Goal: Task Accomplishment & Management: Manage account settings

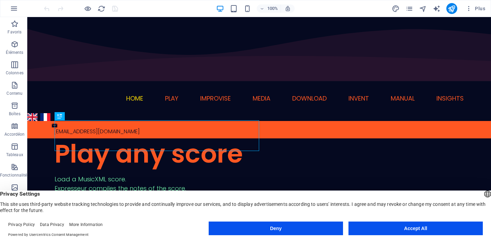
click at [424, 231] on button "Accept All" at bounding box center [415, 228] width 134 height 14
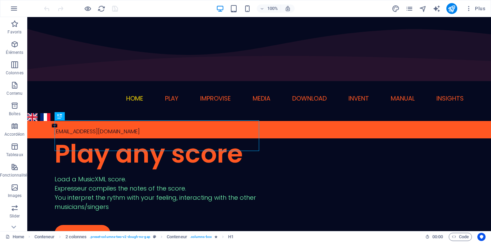
click at [422, 6] on icon "navigator" at bounding box center [423, 9] width 8 height 8
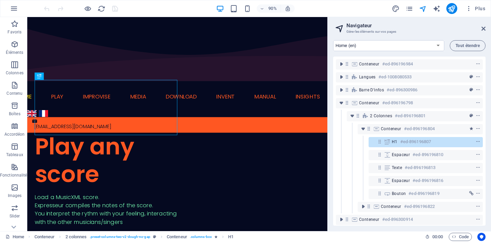
click at [455, 7] on icon "publish" at bounding box center [451, 9] width 8 height 8
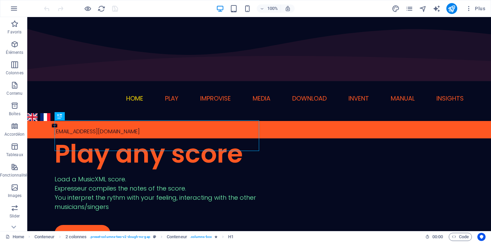
click at [409, 11] on icon "pages" at bounding box center [409, 9] width 8 height 8
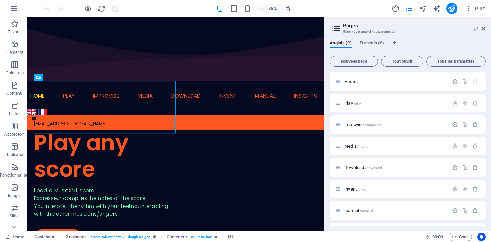
click at [350, 105] on div "Play /play" at bounding box center [391, 103] width 113 height 8
click at [366, 103] on p "Play /play" at bounding box center [395, 103] width 102 height 4
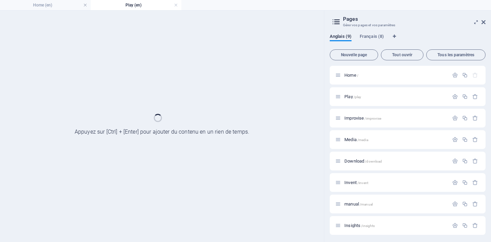
click at [367, 97] on p "Play /play" at bounding box center [395, 96] width 102 height 4
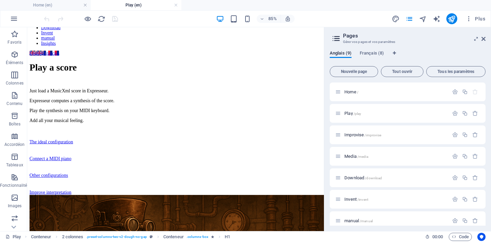
scroll to position [121, 0]
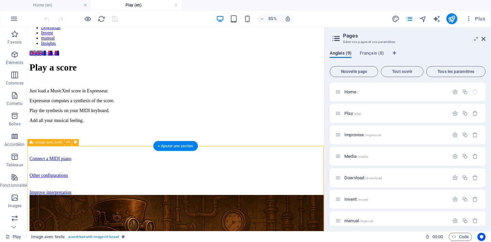
click at [179, 145] on div "+ Ajouter une section" at bounding box center [175, 146] width 45 height 10
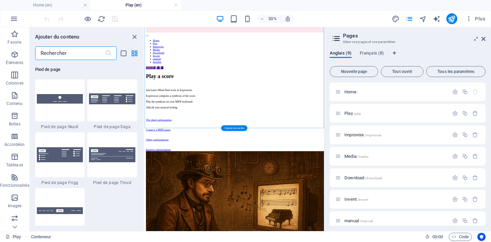
scroll to position [4800, 0]
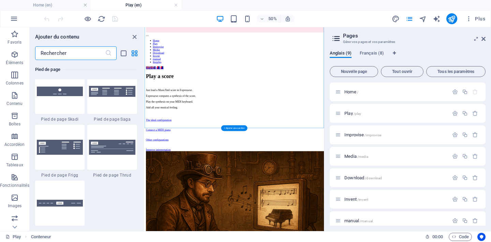
click at [20, 198] on span "Images" at bounding box center [14, 202] width 29 height 16
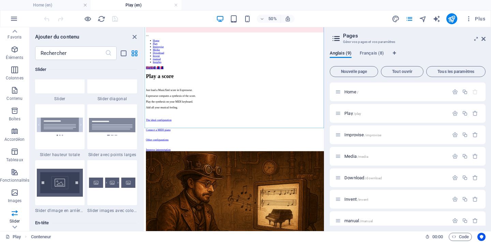
scroll to position [0, 0]
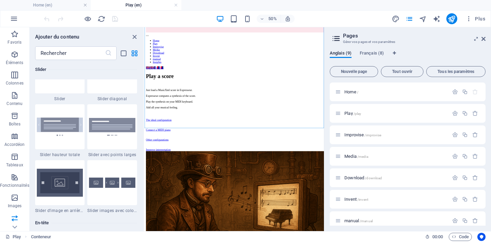
click at [16, 178] on icon "button" at bounding box center [15, 177] width 8 height 8
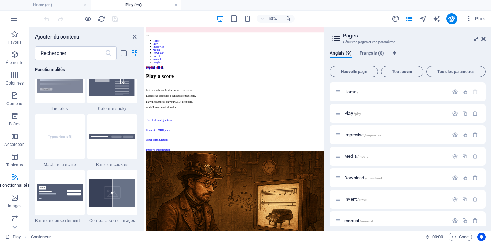
scroll to position [2677, 0]
click at [70, 51] on input "text" at bounding box center [70, 53] width 70 height 14
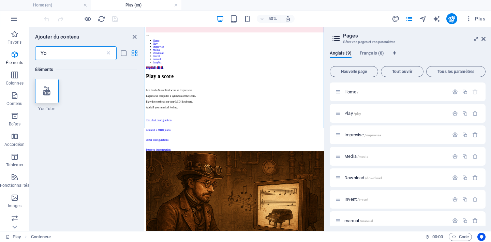
scroll to position [0, 0]
type input "You"
click at [49, 93] on icon at bounding box center [46, 91] width 7 height 9
select select "ar16_9"
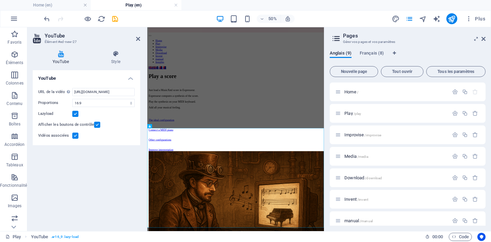
scroll to position [0, 0]
paste input "youtu.be/TvAWfY_wm3I?si=1eKhOXQ5zvbTiC58"
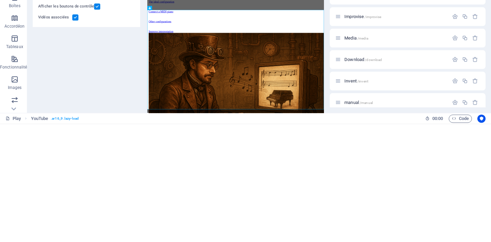
type input "https://youtu.be/TvAWfY_wm3I?si=1eKhOXQ5zvbTiC58"
click at [421, 99] on div "Play a score Just load a MusicXml score in Expresseur. Expresseur computes a sy…" at bounding box center [323, 194] width 347 height 400
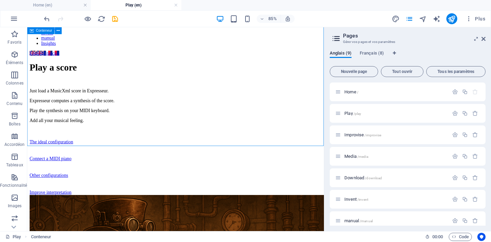
click at [375, 55] on span "Français (8)" at bounding box center [371, 54] width 24 height 10
click at [361, 115] on span "/play" at bounding box center [357, 114] width 8 height 4
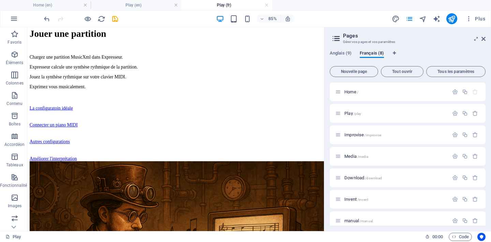
scroll to position [161, 0]
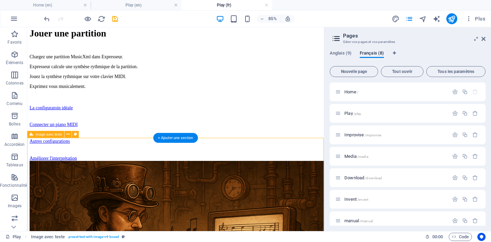
click at [187, 137] on div "+ Ajouter une section" at bounding box center [175, 138] width 45 height 10
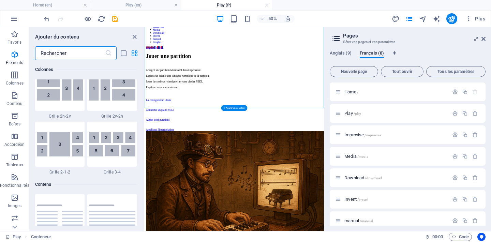
scroll to position [1192, 0]
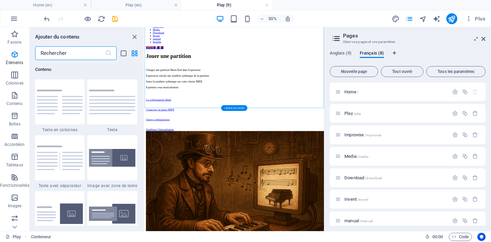
click at [65, 54] on input "text" at bounding box center [70, 53] width 70 height 14
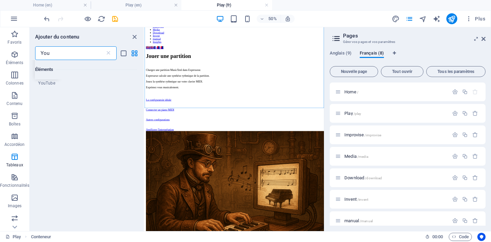
type input "Yout"
click at [44, 89] on icon at bounding box center [46, 91] width 7 height 9
select select "ar16_9"
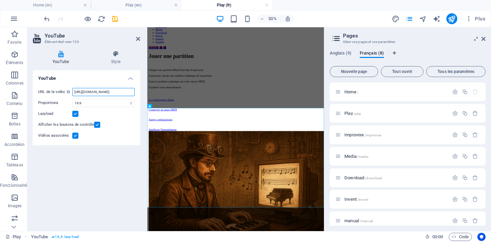
paste input "youtu.be/TvAWfY_wm3I?si=1eKhOXQ5zvbTiC58"
type input "https://youtu.be/TvAWfY_wm3I?si=1eKhOXQ5zvbTiC58"
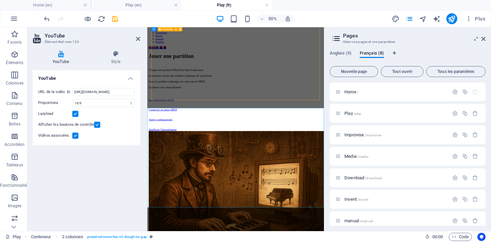
scroll to position [0, 0]
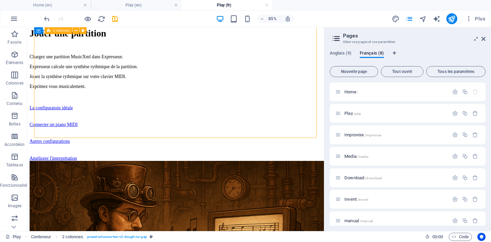
click at [366, 136] on span "/improvise" at bounding box center [372, 135] width 16 height 4
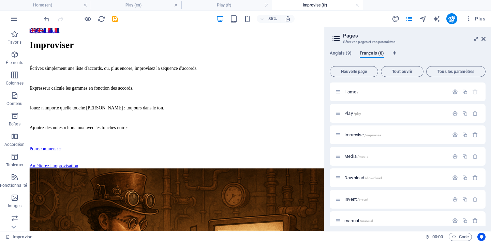
scroll to position [158, 0]
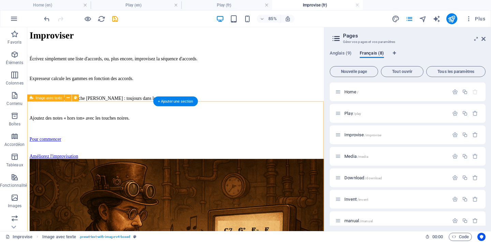
click at [179, 102] on div "+ Ajouter une section" at bounding box center [175, 101] width 45 height 10
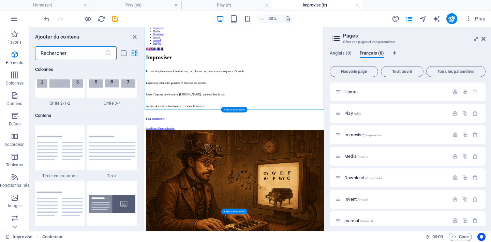
scroll to position [1192, 0]
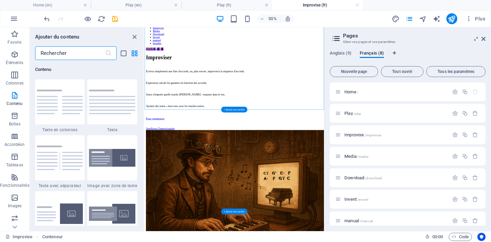
click at [64, 53] on input "text" at bounding box center [70, 53] width 70 height 14
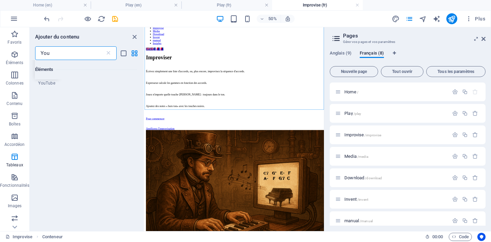
type input "Yout"
click at [50, 89] on div at bounding box center [47, 91] width 24 height 25
select select "ar16_9"
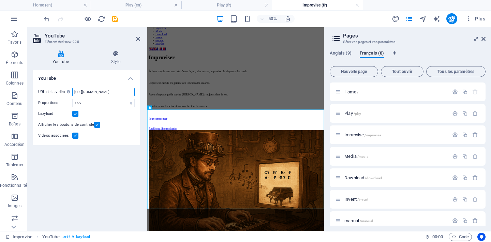
click at [110, 94] on input "https://www.youtube.com/watch?v=hnoviHgPHkY" at bounding box center [103, 92] width 62 height 8
paste input "youtu.be/WLA96c1vcFg?si=2TQ1GadpIgqxfg6G"
type input "https://youtu.be/WLA96c1vcFg?si=2TQ1GadpIgqxfg6G"
click at [102, 114] on div "Lazyload" at bounding box center [86, 114] width 96 height 8
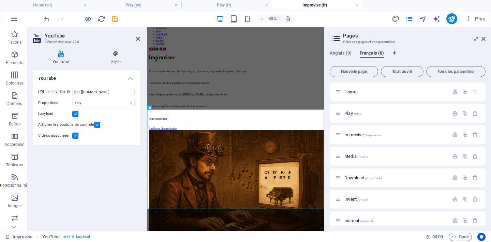
scroll to position [0, 0]
click at [343, 52] on span "Anglais (9)" at bounding box center [340, 54] width 22 height 10
click at [370, 135] on span "/improvise" at bounding box center [372, 135] width 16 height 4
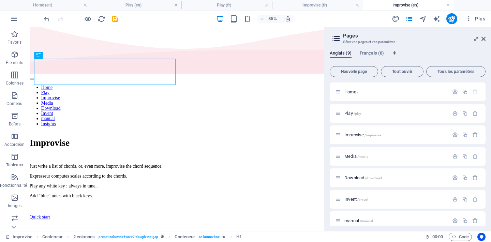
scroll to position [42, 0]
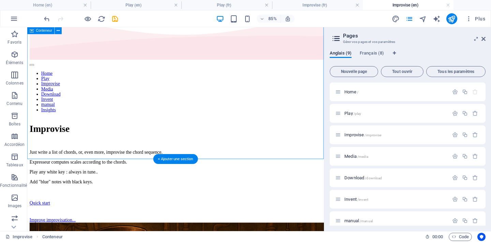
click at [188, 159] on div "+ Ajouter une section" at bounding box center [175, 159] width 45 height 10
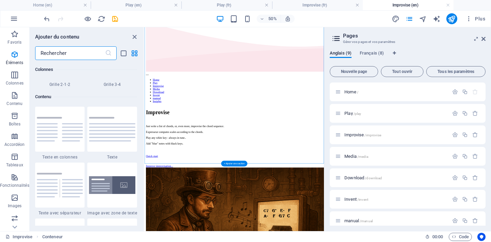
scroll to position [1192, 0]
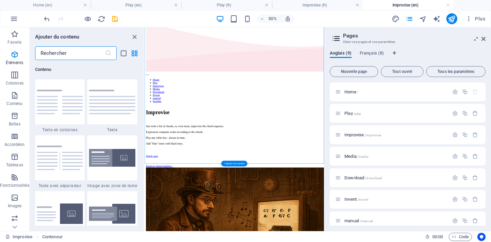
click at [76, 53] on input "text" at bounding box center [70, 53] width 70 height 14
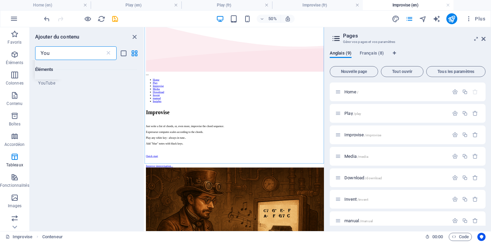
type input "Yout"
click at [50, 95] on div at bounding box center [47, 91] width 24 height 25
select select "ar16_9"
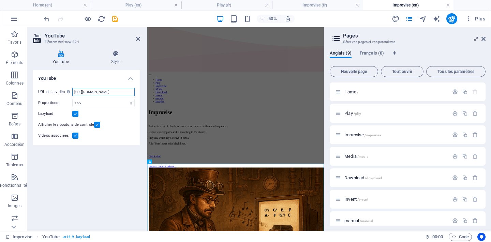
paste input "youtu.be/WLA96c1vcFg?si=2TQ1GadpIgqxfg6G"
type input "https://youtu.be/WLA96c1vcFg?si=2TQ1GadpIgqxfg6G"
click at [99, 106] on select "16:10 16:9 4:3 2:1 1:1" at bounding box center [103, 103] width 62 height 8
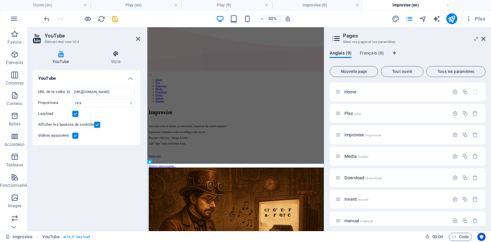
click at [119, 114] on div "Lazyload" at bounding box center [86, 114] width 96 height 8
click at [118, 19] on icon "save" at bounding box center [115, 19] width 8 height 8
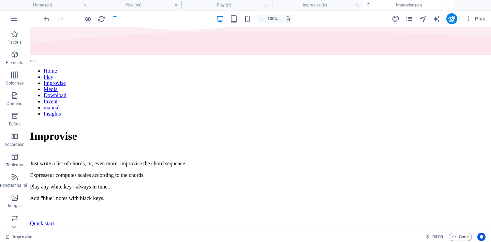
click at [454, 19] on icon "publish" at bounding box center [451, 19] width 8 height 8
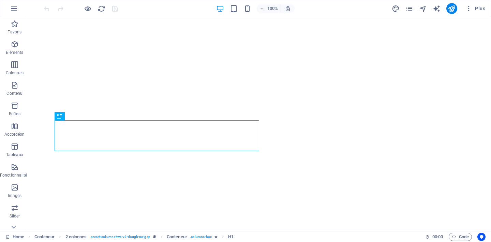
click at [408, 10] on icon "pages" at bounding box center [409, 9] width 8 height 8
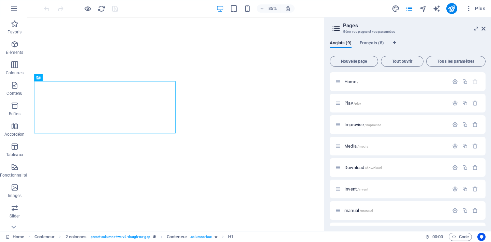
click at [365, 105] on p "Play /play" at bounding box center [395, 103] width 102 height 4
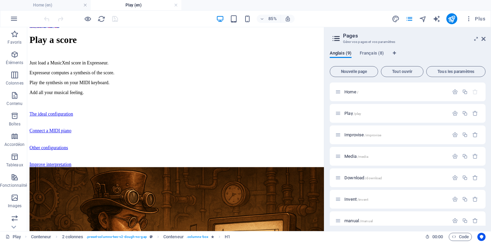
scroll to position [153, 0]
click at [190, 186] on div "Improve interpretation" at bounding box center [201, 189] width 343 height 6
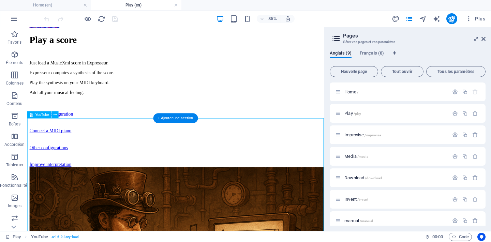
click at [183, 118] on div "+ Ajouter une section" at bounding box center [175, 118] width 45 height 10
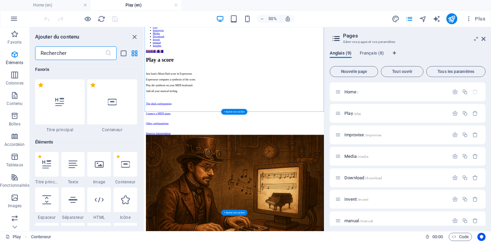
scroll to position [1192, 0]
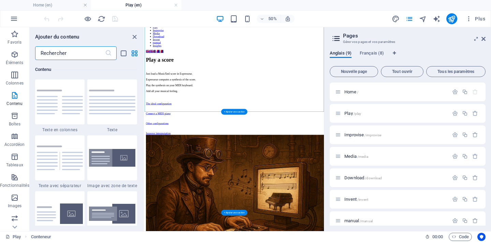
click at [83, 55] on input "text" at bounding box center [70, 53] width 70 height 14
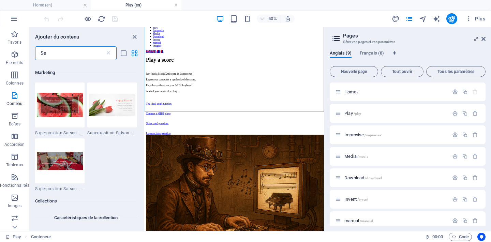
scroll to position [0, 0]
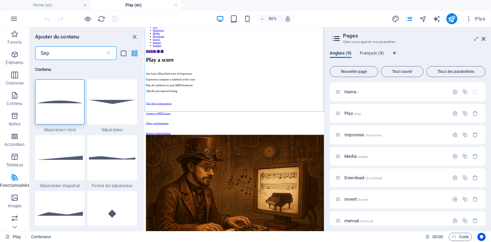
type input "Sepa"
click at [66, 103] on img at bounding box center [60, 101] width 46 height 3
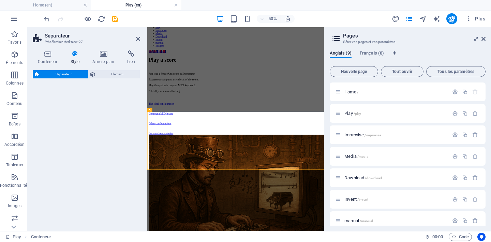
select select "circle"
select select "rem"
select select "preset-separator-v3-circle"
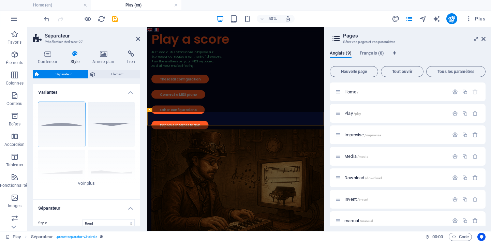
click at [113, 122] on div "Rond Par défaut Diagonale Polygone 1 Polygone 2 Carré Zigzag" at bounding box center [86, 147] width 107 height 102
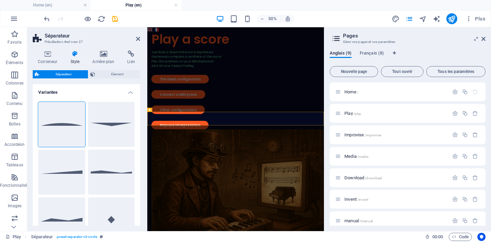
click at [110, 123] on button "Par défaut" at bounding box center [111, 124] width 47 height 45
select select "triangle"
click at [114, 18] on icon "save" at bounding box center [115, 19] width 8 height 8
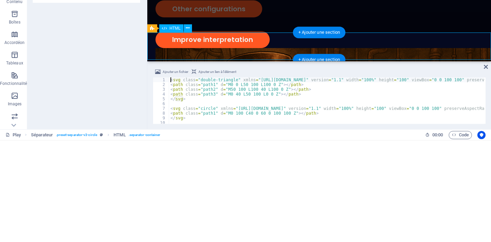
click at [100, 208] on div "HTML Ajoutez, éditez et formatez le contenu HTML directement sur le site web." at bounding box center [86, 147] width 107 height 155
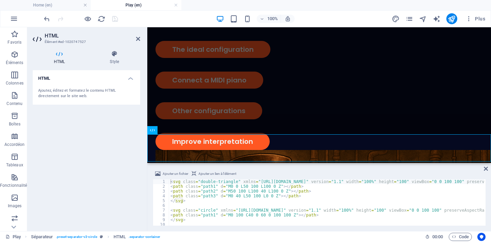
click at [186, 131] on icon at bounding box center [188, 129] width 4 height 7
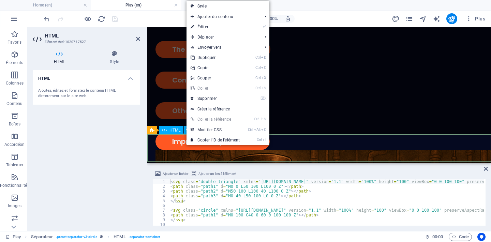
click at [352, 108] on div "Play a score Just load a MusicXml score in Expresseur. Expresseur computes a sy…" at bounding box center [318, 166] width 327 height 424
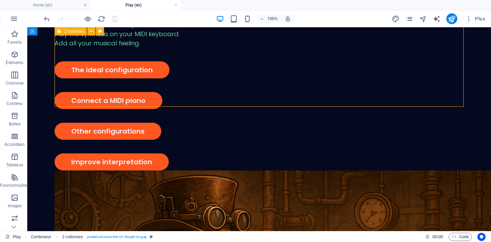
click at [99, 25] on div "100% Plus" at bounding box center [245, 19] width 490 height 16
click at [100, 16] on icon "reload" at bounding box center [101, 19] width 8 height 8
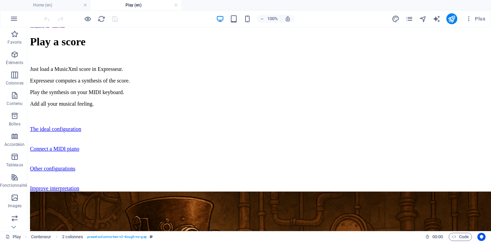
scroll to position [143, 0]
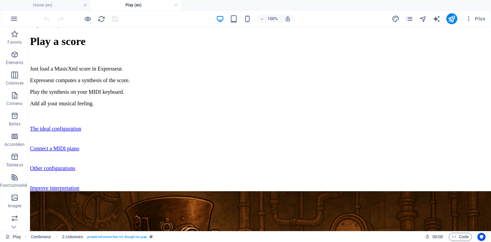
click at [102, 15] on icon "reload" at bounding box center [101, 19] width 8 height 8
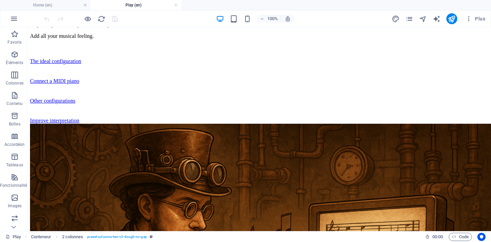
scroll to position [212, 0]
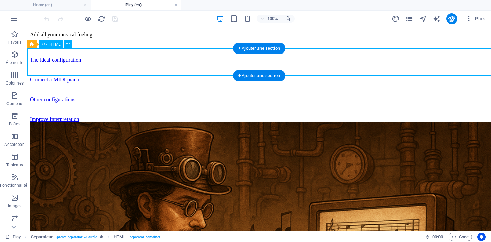
click at [69, 45] on icon at bounding box center [68, 44] width 4 height 7
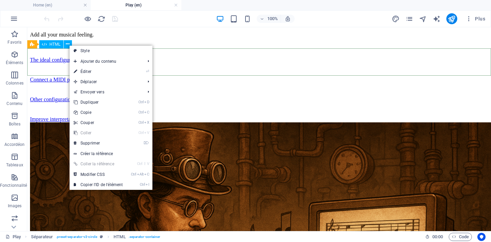
click at [105, 142] on link "⌦ Supprimer" at bounding box center [97, 143] width 57 height 10
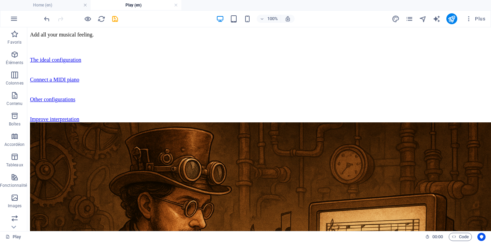
click at [11, 104] on p "Contenu" at bounding box center [14, 103] width 16 height 5
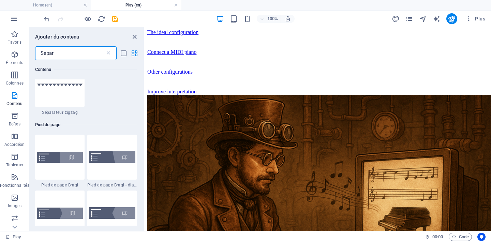
scroll to position [185, 0]
click at [78, 52] on input "Separ" at bounding box center [70, 53] width 70 height 14
type input "S"
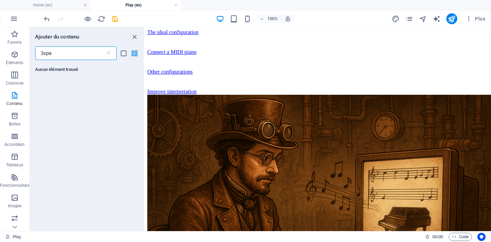
scroll to position [0, 0]
type input "3"
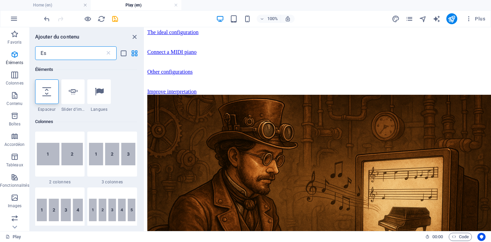
type input "Es"
click at [45, 85] on div at bounding box center [47, 91] width 24 height 25
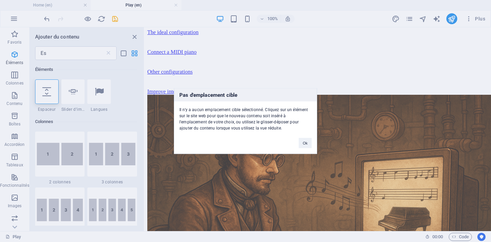
click at [309, 142] on button "Ok" at bounding box center [304, 143] width 13 height 10
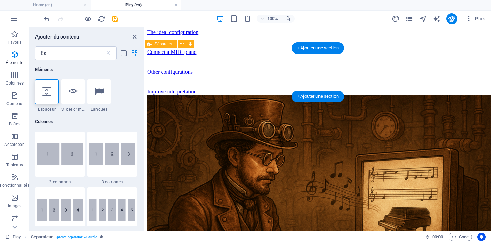
click at [45, 93] on icon at bounding box center [46, 91] width 9 height 9
select select "px"
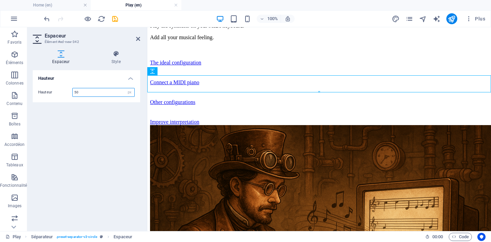
scroll to position [209, 0]
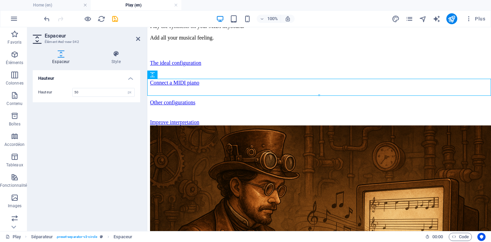
click at [114, 22] on icon "save" at bounding box center [115, 19] width 8 height 8
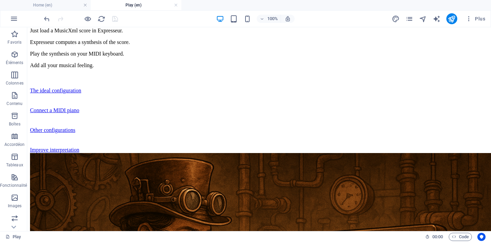
click at [411, 19] on icon "pages" at bounding box center [409, 19] width 8 height 8
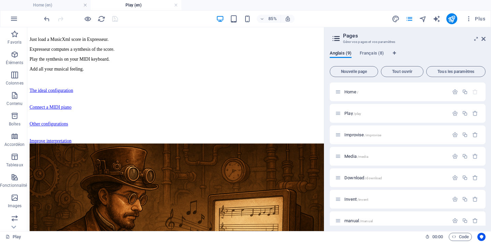
click at [361, 136] on span "Improvise /improvise" at bounding box center [362, 134] width 37 height 5
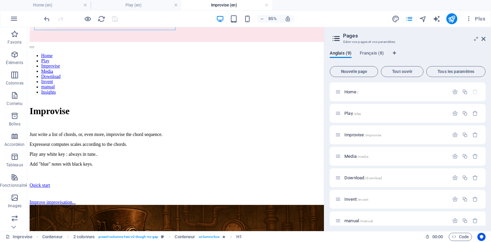
scroll to position [66, 0]
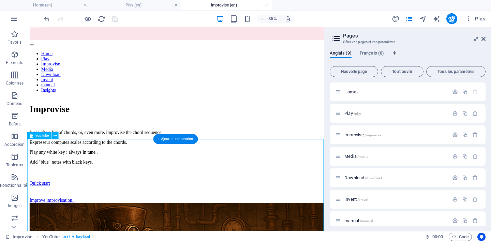
click at [171, 137] on div "+ Ajouter une section" at bounding box center [175, 139] width 45 height 10
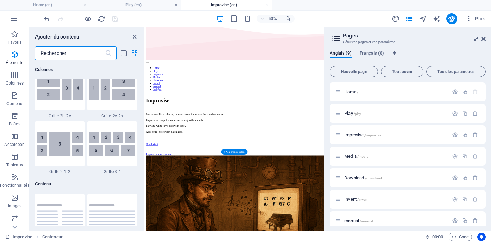
scroll to position [1192, 0]
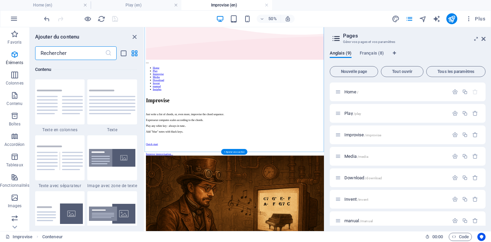
click at [78, 52] on input "text" at bounding box center [70, 53] width 70 height 14
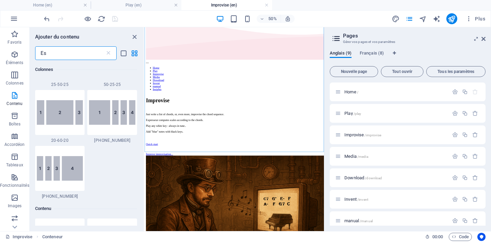
type input "Esp"
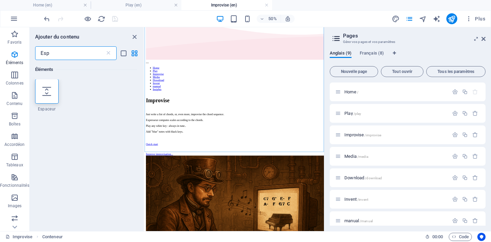
scroll to position [0, 0]
click at [48, 96] on div at bounding box center [47, 91] width 24 height 25
select select "px"
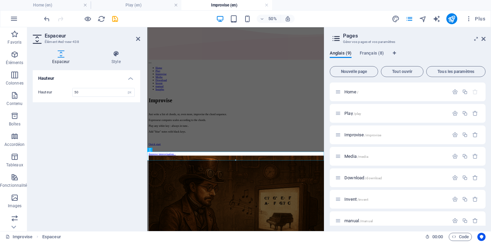
click at [111, 29] on header "Espaceur Élément #ed-new-438" at bounding box center [86, 36] width 107 height 18
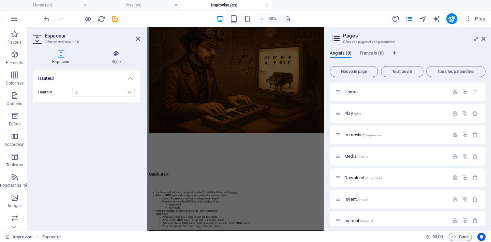
scroll to position [348, 0]
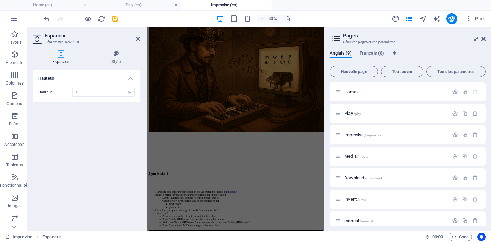
click at [115, 18] on icon "save" at bounding box center [115, 19] width 8 height 8
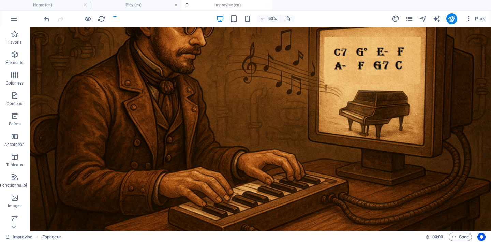
scroll to position [89, 0]
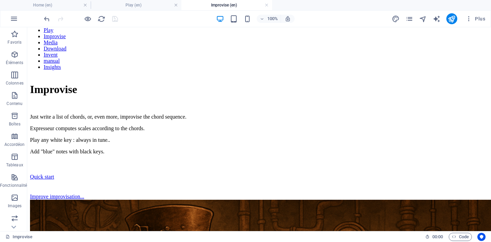
click at [412, 16] on icon "pages" at bounding box center [409, 19] width 8 height 8
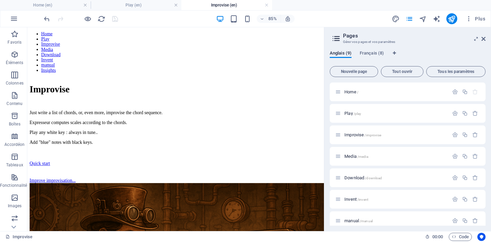
click at [372, 55] on span "Français (8)" at bounding box center [371, 54] width 24 height 10
click at [367, 115] on p "Play /play" at bounding box center [395, 113] width 102 height 4
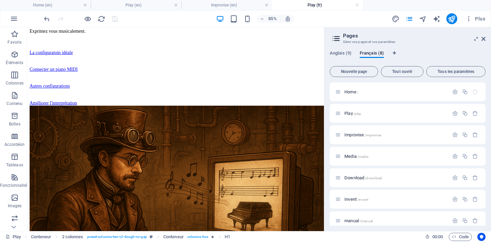
scroll to position [227, 0]
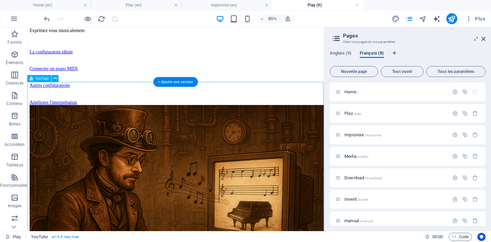
click at [184, 83] on div "+ Ajouter une section" at bounding box center [175, 82] width 45 height 10
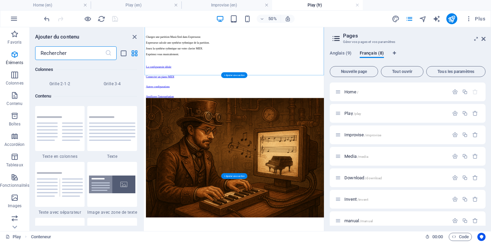
scroll to position [1192, 0]
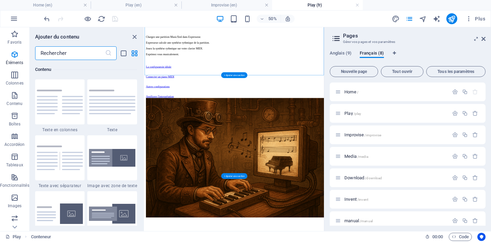
click at [86, 53] on input "text" at bounding box center [70, 53] width 70 height 14
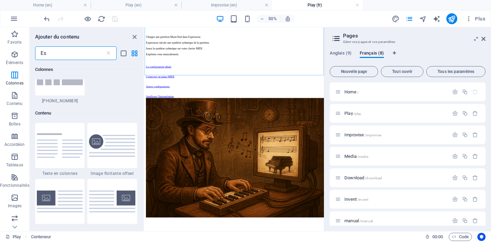
type input "Esp"
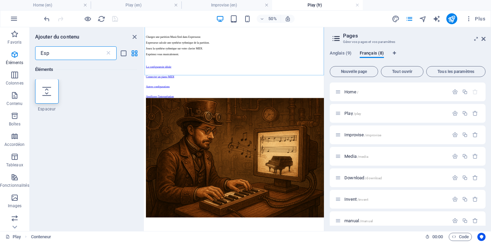
scroll to position [0, 0]
click at [48, 95] on icon at bounding box center [46, 91] width 9 height 9
select select "px"
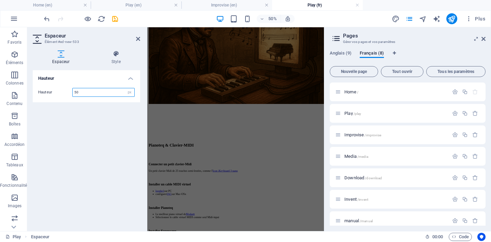
scroll to position [454, 0]
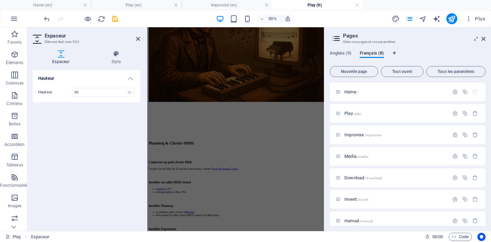
click at [119, 20] on icon "save" at bounding box center [115, 19] width 8 height 8
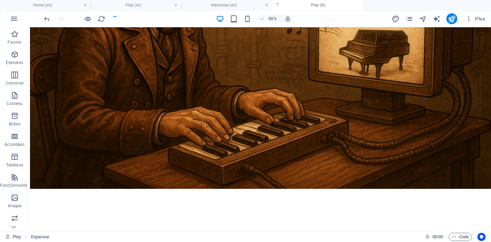
scroll to position [198, 0]
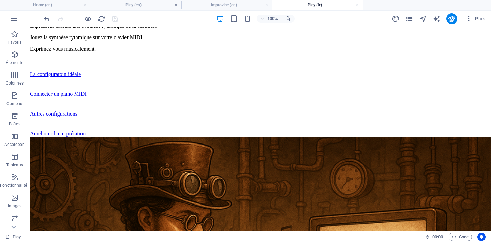
click at [409, 19] on icon "pages" at bounding box center [409, 19] width 8 height 8
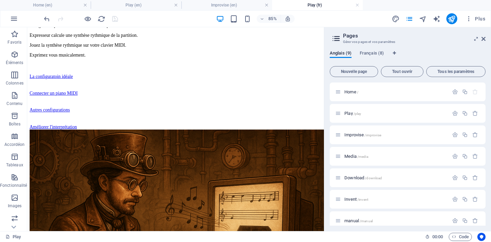
click at [365, 136] on span "/improvise" at bounding box center [372, 135] width 16 height 4
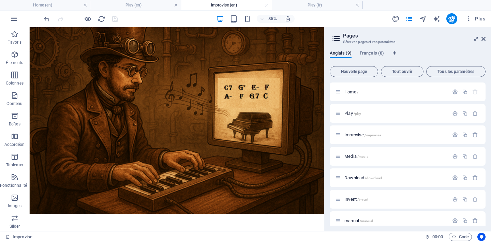
scroll to position [287, 0]
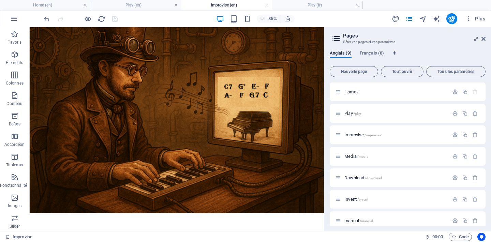
click at [453, 18] on icon "publish" at bounding box center [451, 19] width 8 height 8
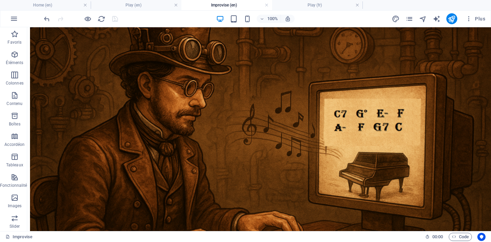
scroll to position [272, 0]
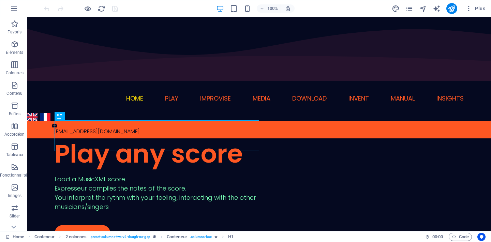
click at [454, 9] on icon "publish" at bounding box center [451, 9] width 8 height 8
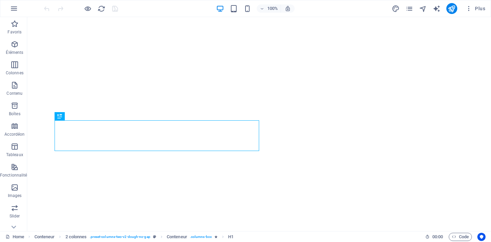
click at [410, 9] on icon "pages" at bounding box center [409, 9] width 8 height 8
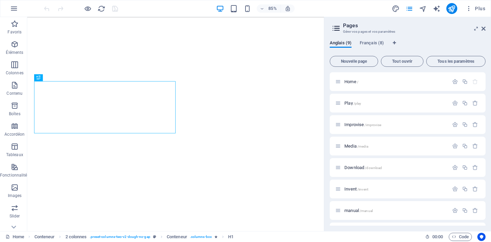
click at [364, 80] on p "Home /" at bounding box center [395, 81] width 102 height 4
click at [453, 81] on icon "button" at bounding box center [455, 82] width 6 height 6
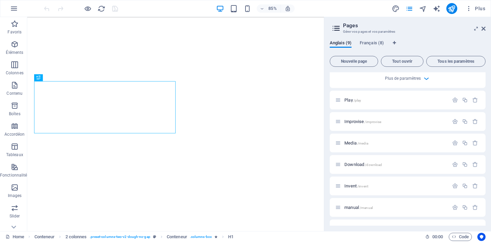
scroll to position [258, 0]
click at [426, 77] on icon "button" at bounding box center [426, 78] width 8 height 8
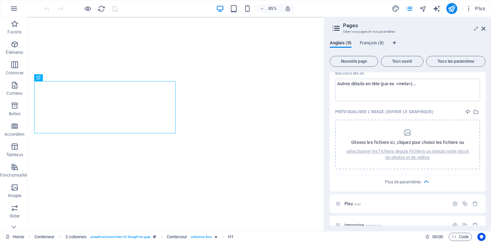
click at [11, 9] on icon "button" at bounding box center [14, 8] width 8 height 8
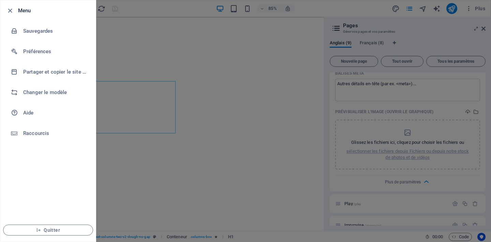
click at [43, 47] on li "Préférences" at bounding box center [47, 51] width 95 height 20
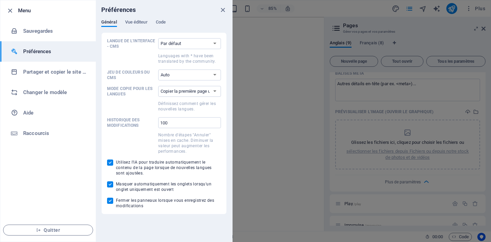
click at [13, 7] on icon "button" at bounding box center [10, 11] width 8 height 8
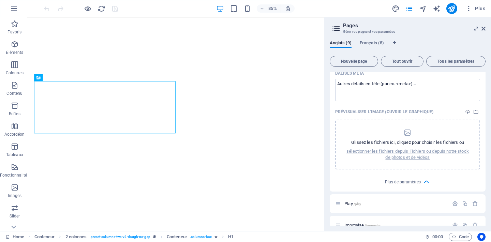
click at [475, 7] on span "Plus" at bounding box center [475, 8] width 20 height 7
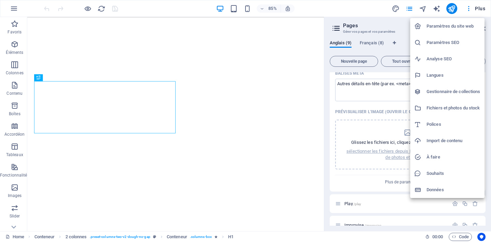
click at [461, 23] on h6 "Paramètres du site web" at bounding box center [453, 26] width 54 height 8
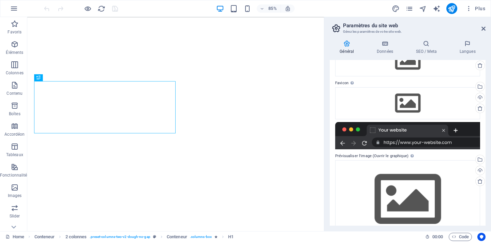
scroll to position [0, 0]
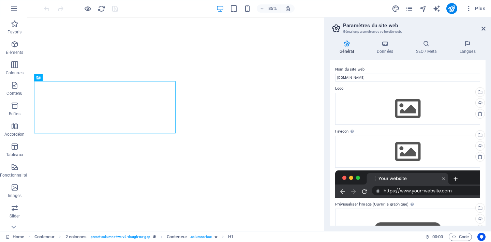
click at [473, 44] on icon at bounding box center [467, 43] width 36 height 7
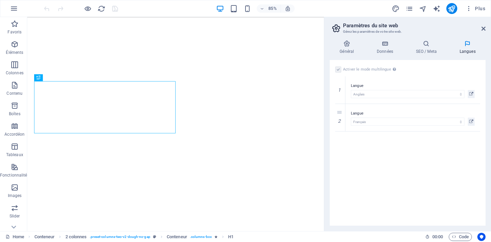
click at [429, 42] on icon at bounding box center [425, 43] width 41 height 7
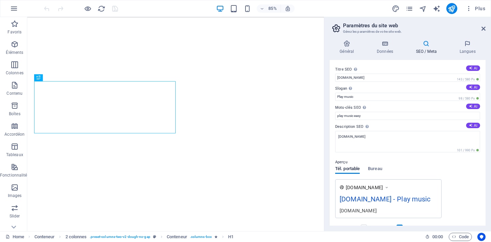
click at [384, 43] on icon at bounding box center [385, 43] width 36 height 7
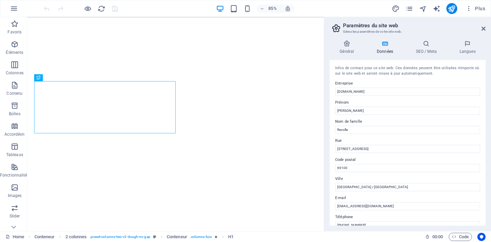
click at [352, 48] on h4 "Général" at bounding box center [347, 47] width 37 height 14
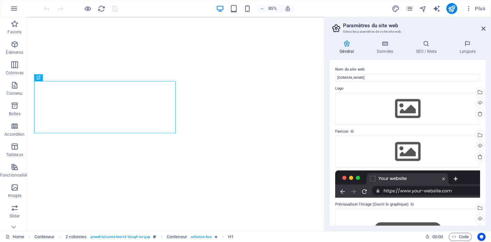
click at [484, 29] on icon at bounding box center [483, 28] width 4 height 5
